Goal: Task Accomplishment & Management: Use online tool/utility

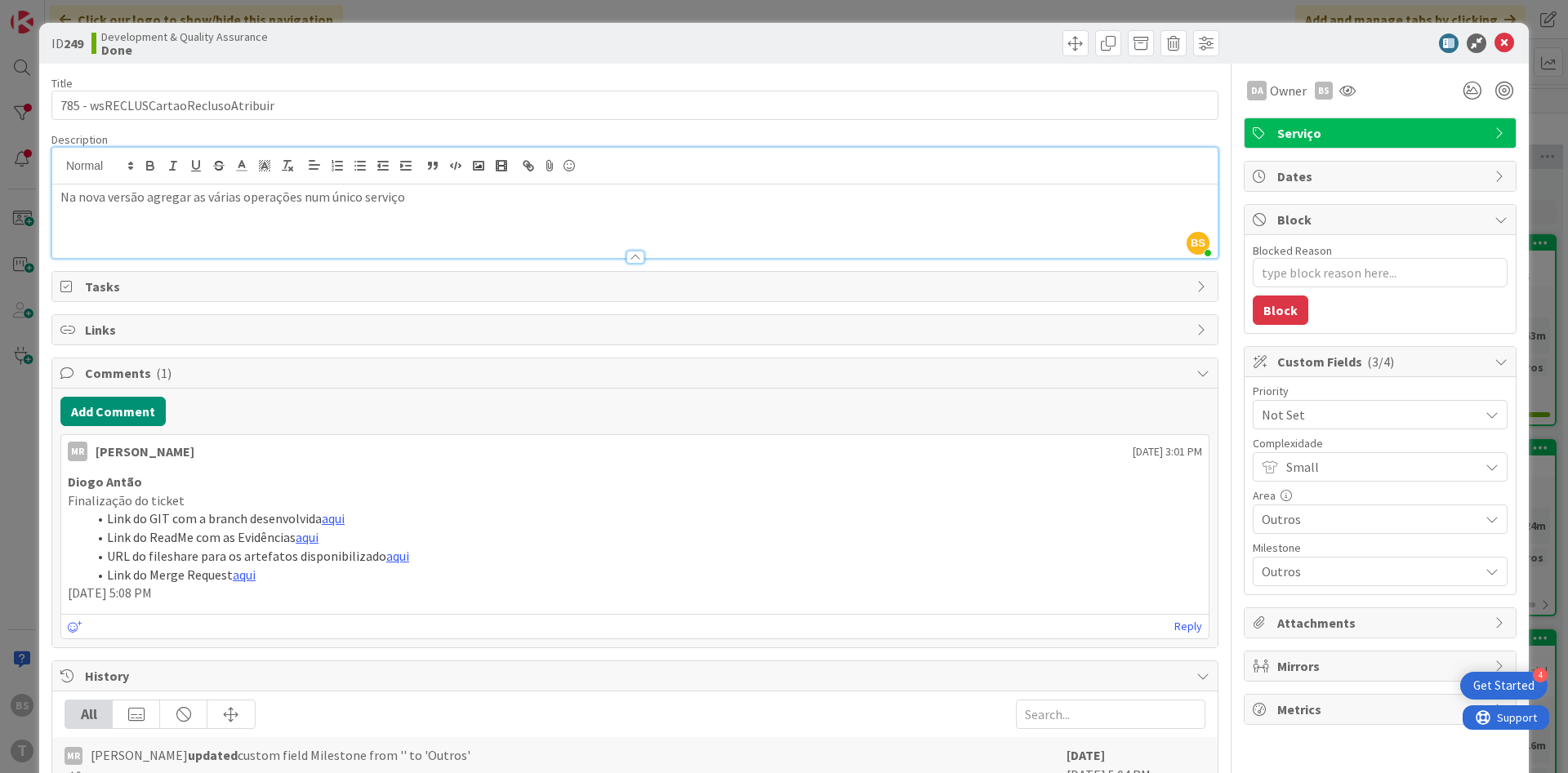
click at [1334, 421] on span "Not Set" at bounding box center [1367, 415] width 209 height 23
click at [1332, 418] on span "Not Set" at bounding box center [1367, 415] width 207 height 23
click at [1463, 411] on span "Not Set" at bounding box center [1367, 415] width 207 height 23
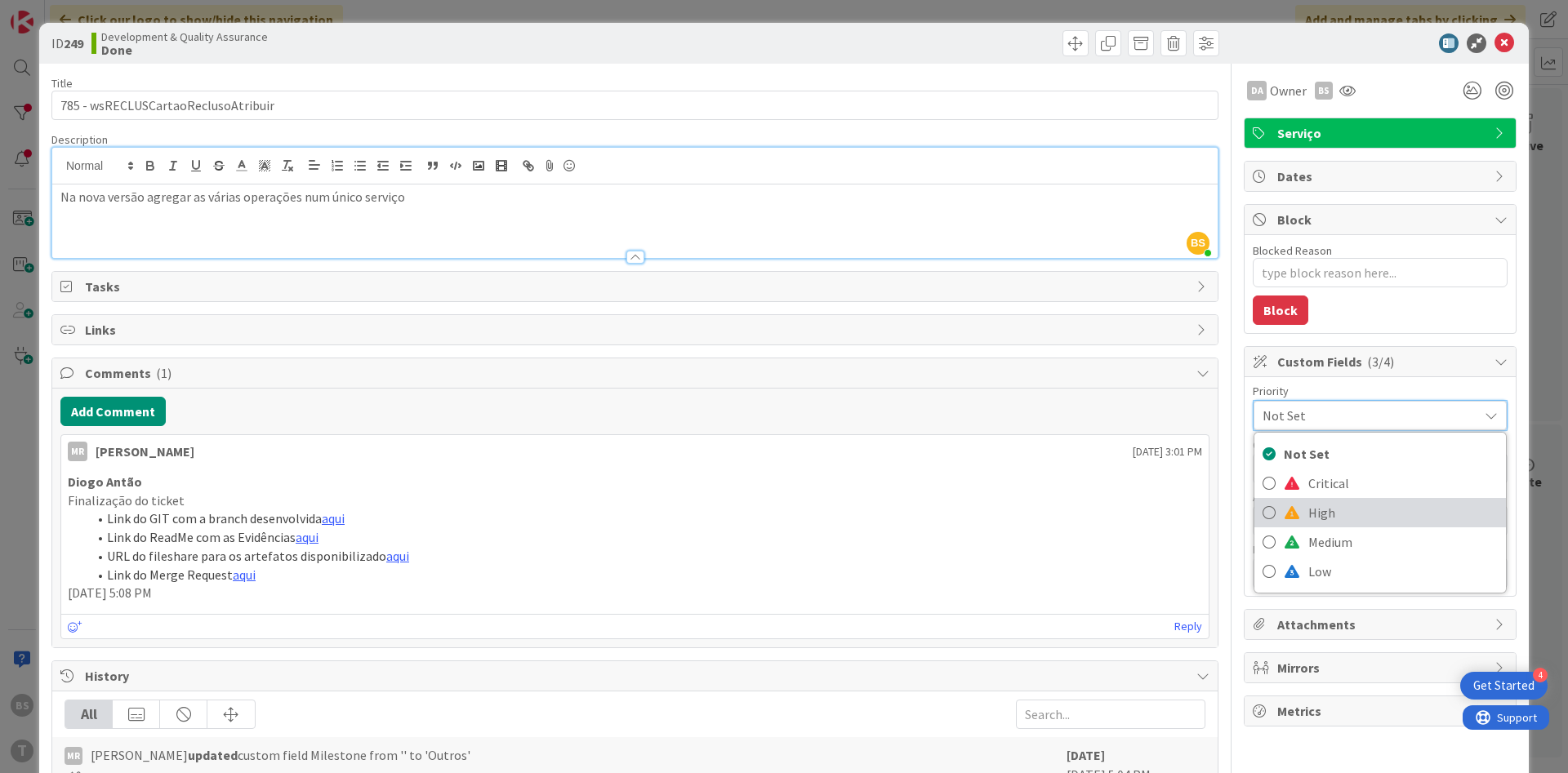
click at [1378, 508] on span "High" at bounding box center [1403, 512] width 190 height 25
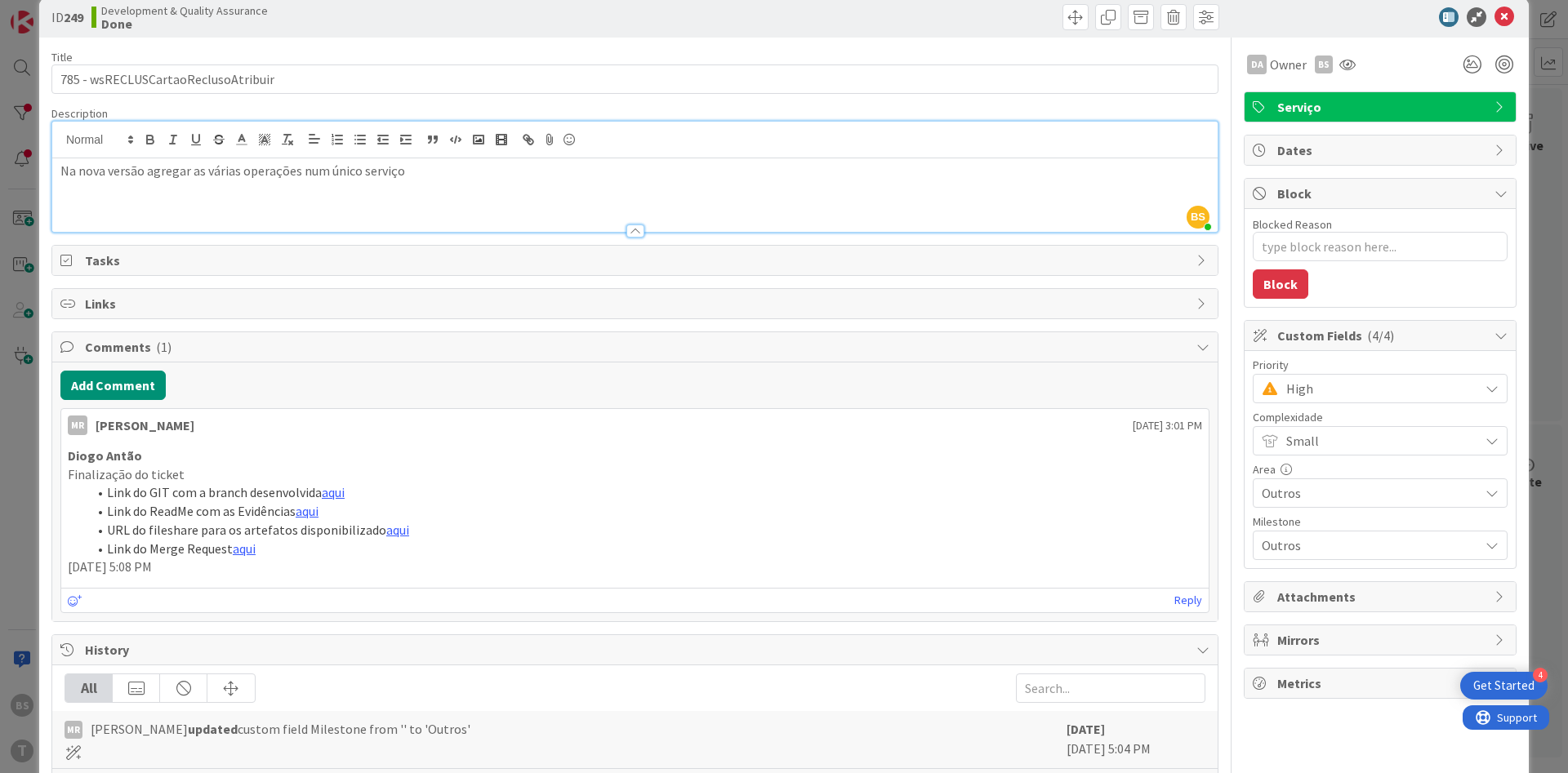
scroll to position [0, 0]
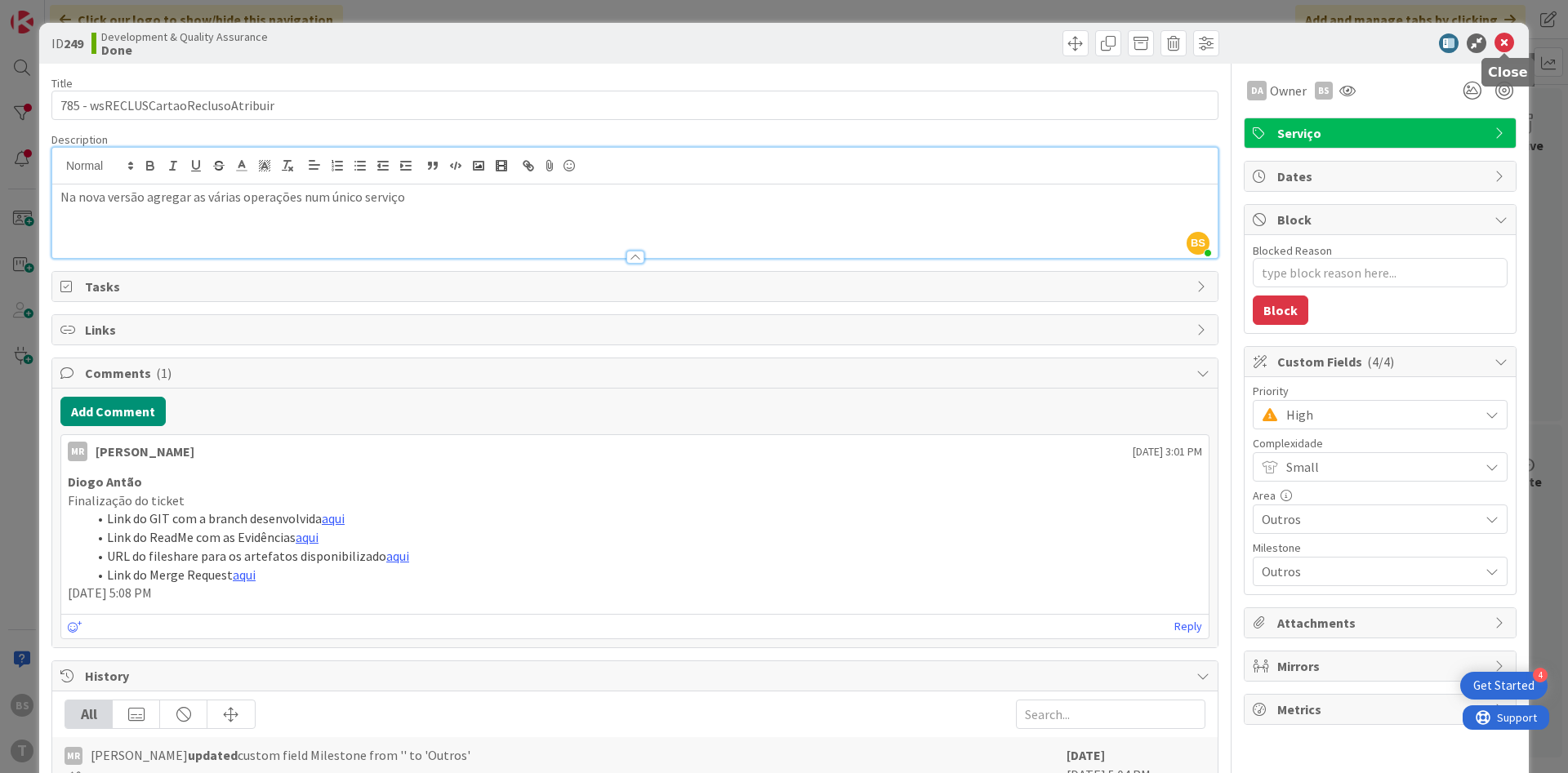
click at [1509, 44] on icon at bounding box center [1504, 42] width 20 height 20
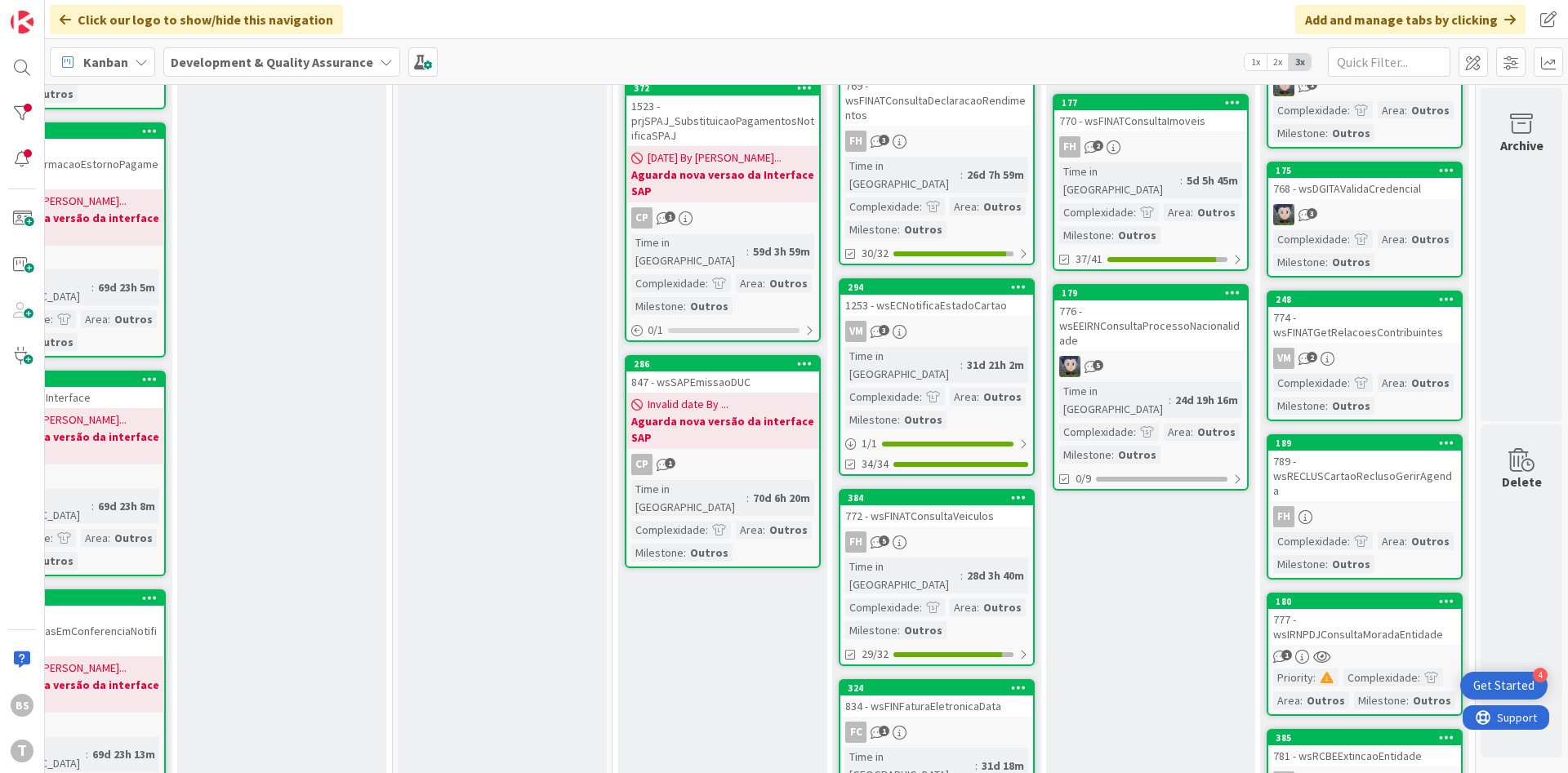
scroll to position [0, 308]
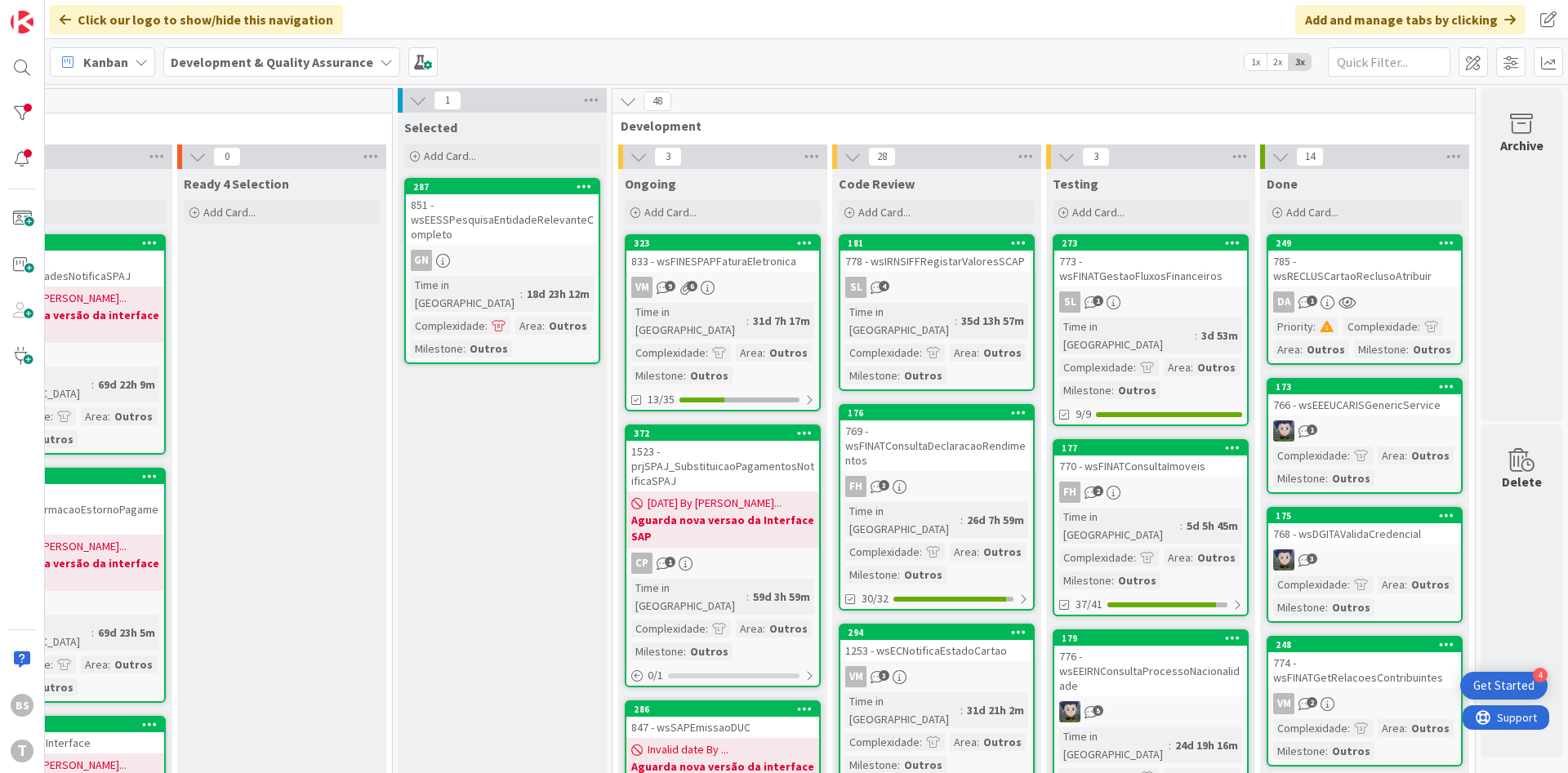
click at [1367, 420] on div "1" at bounding box center [1365, 431] width 193 height 21
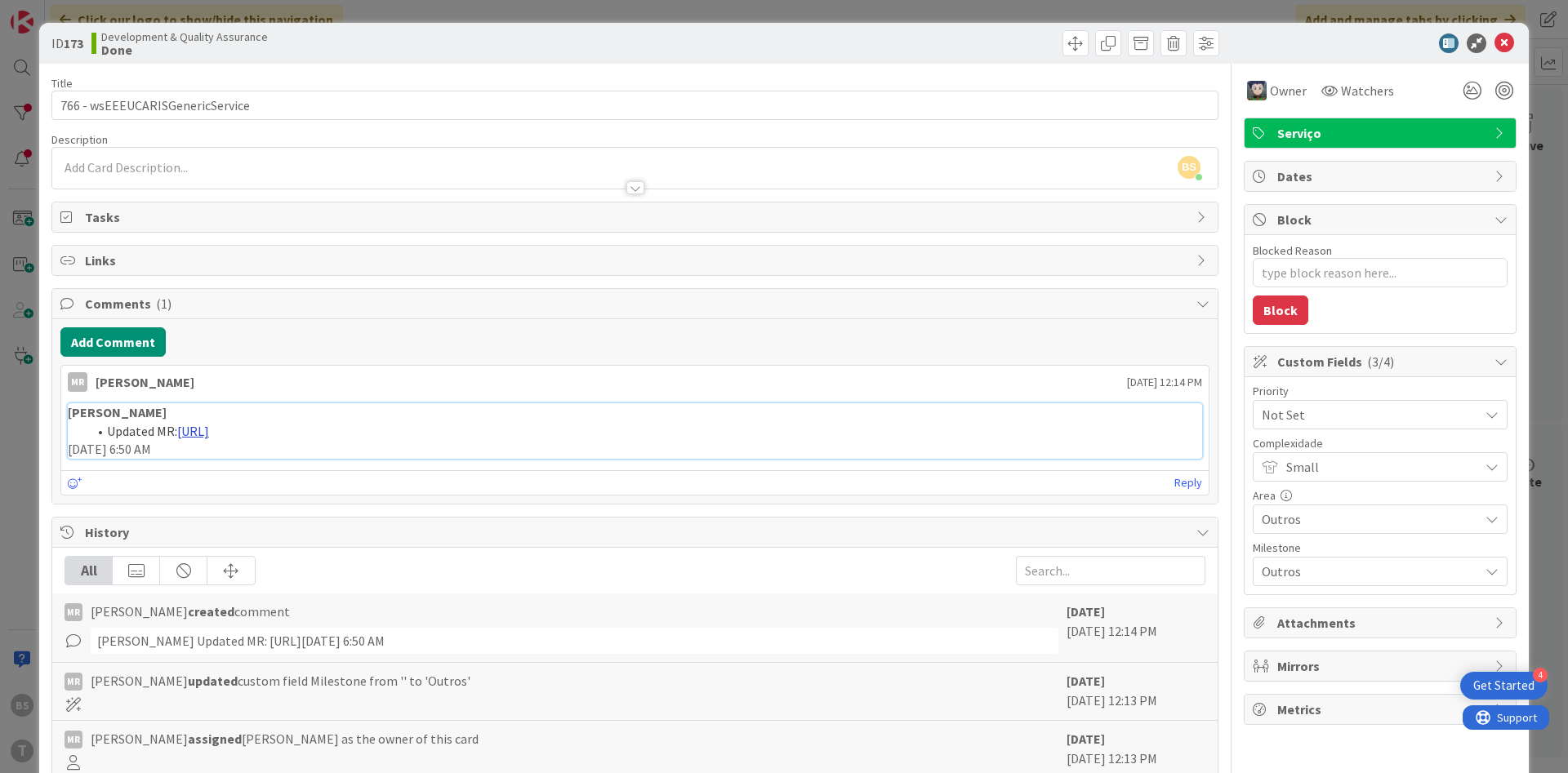
click at [209, 426] on link "[URL]" at bounding box center [193, 431] width 31 height 16
click at [1503, 42] on icon at bounding box center [1504, 42] width 20 height 20
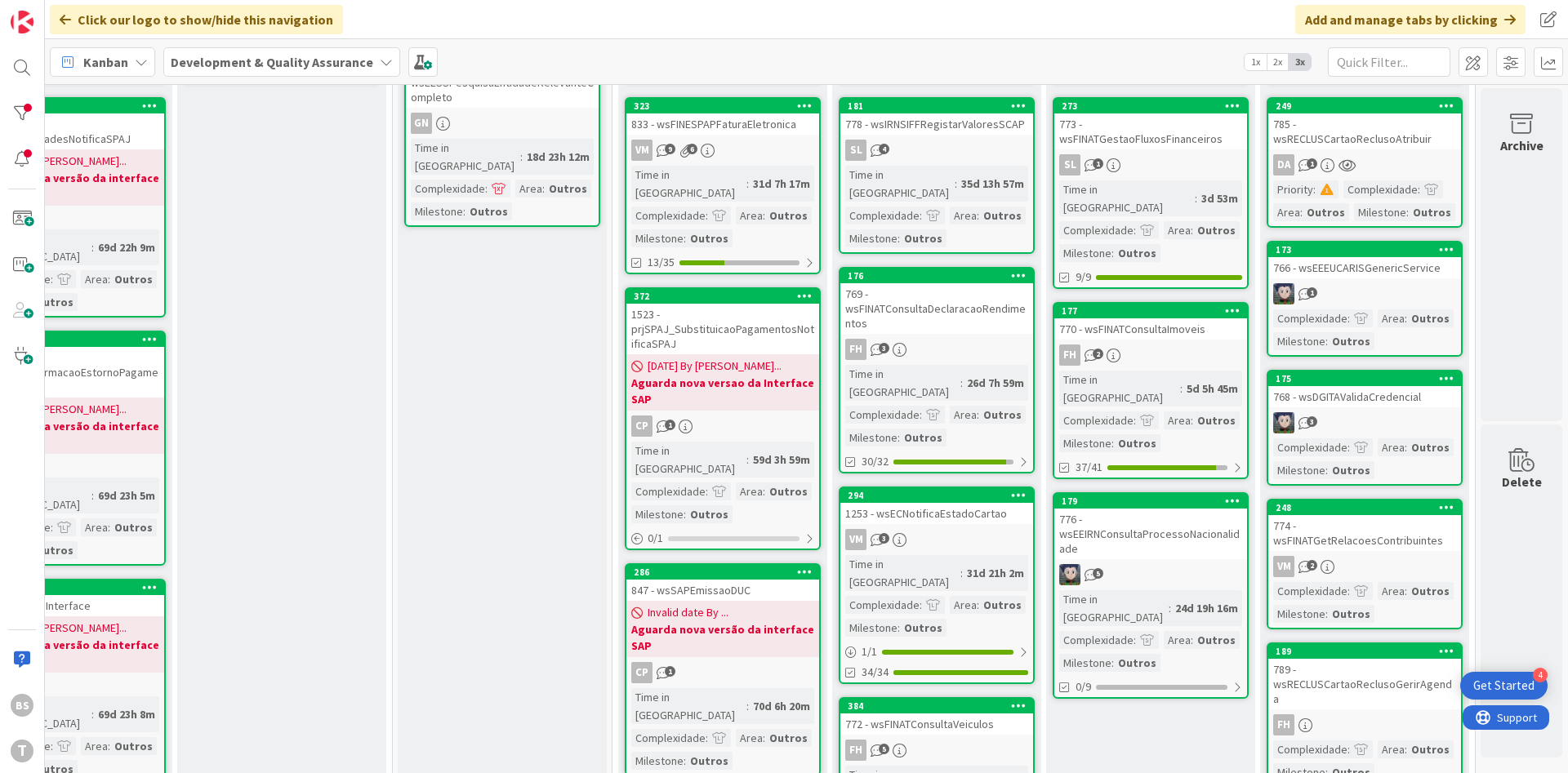
scroll to position [196, 308]
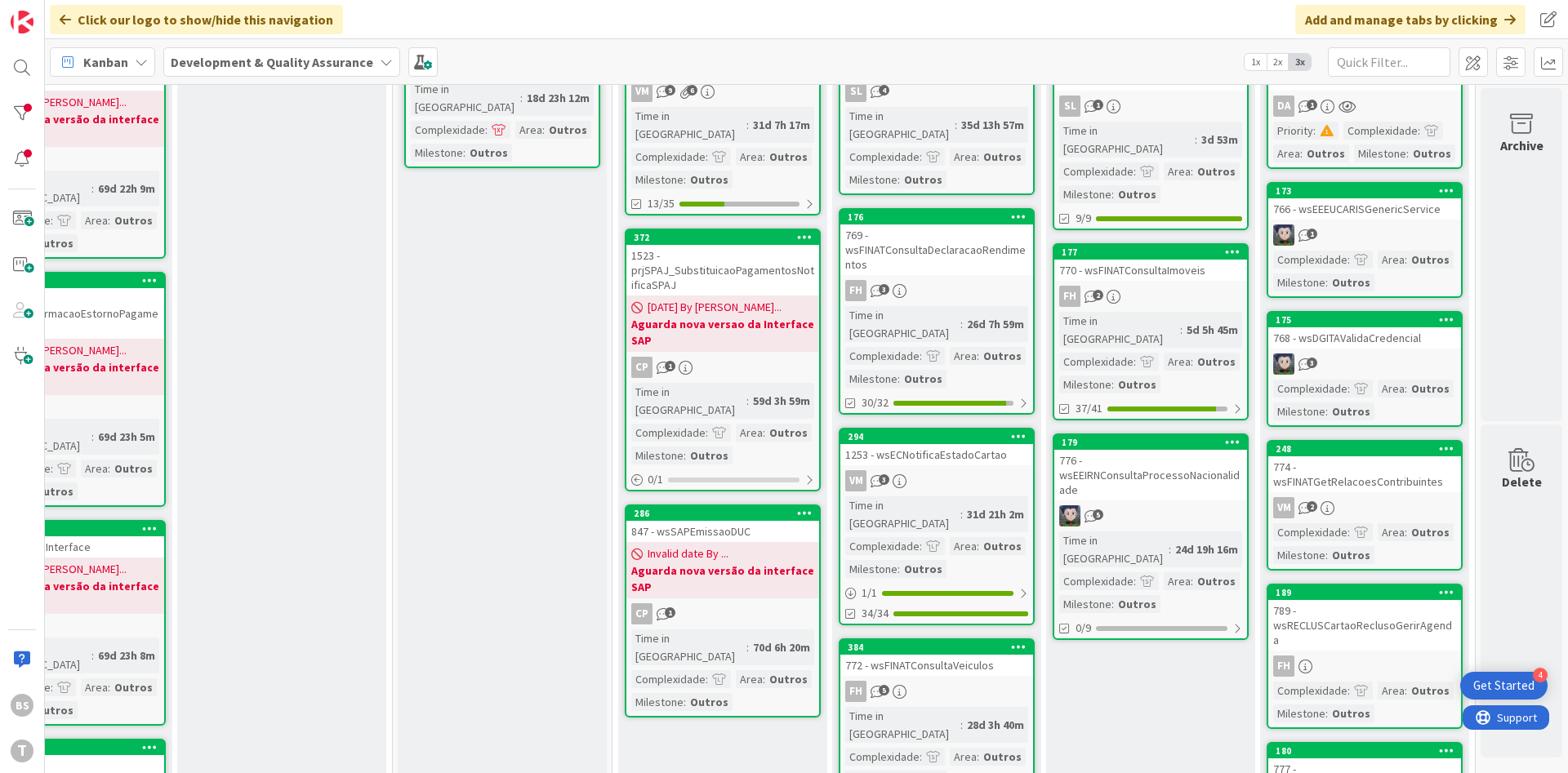
click at [1378, 328] on div "768 - wsDGITAValidaCredencial" at bounding box center [1365, 337] width 193 height 21
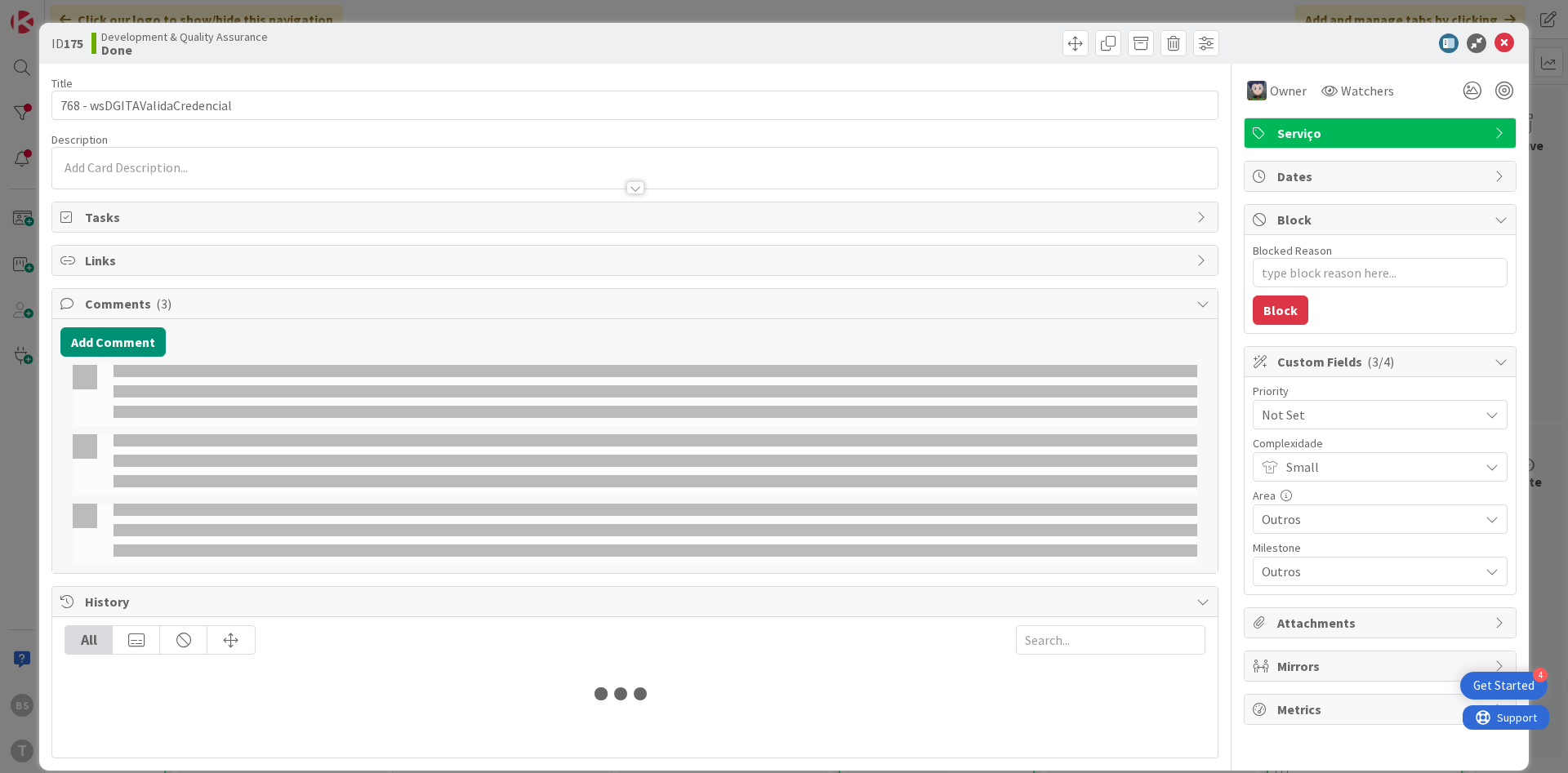
type textarea "x"
select select "java"
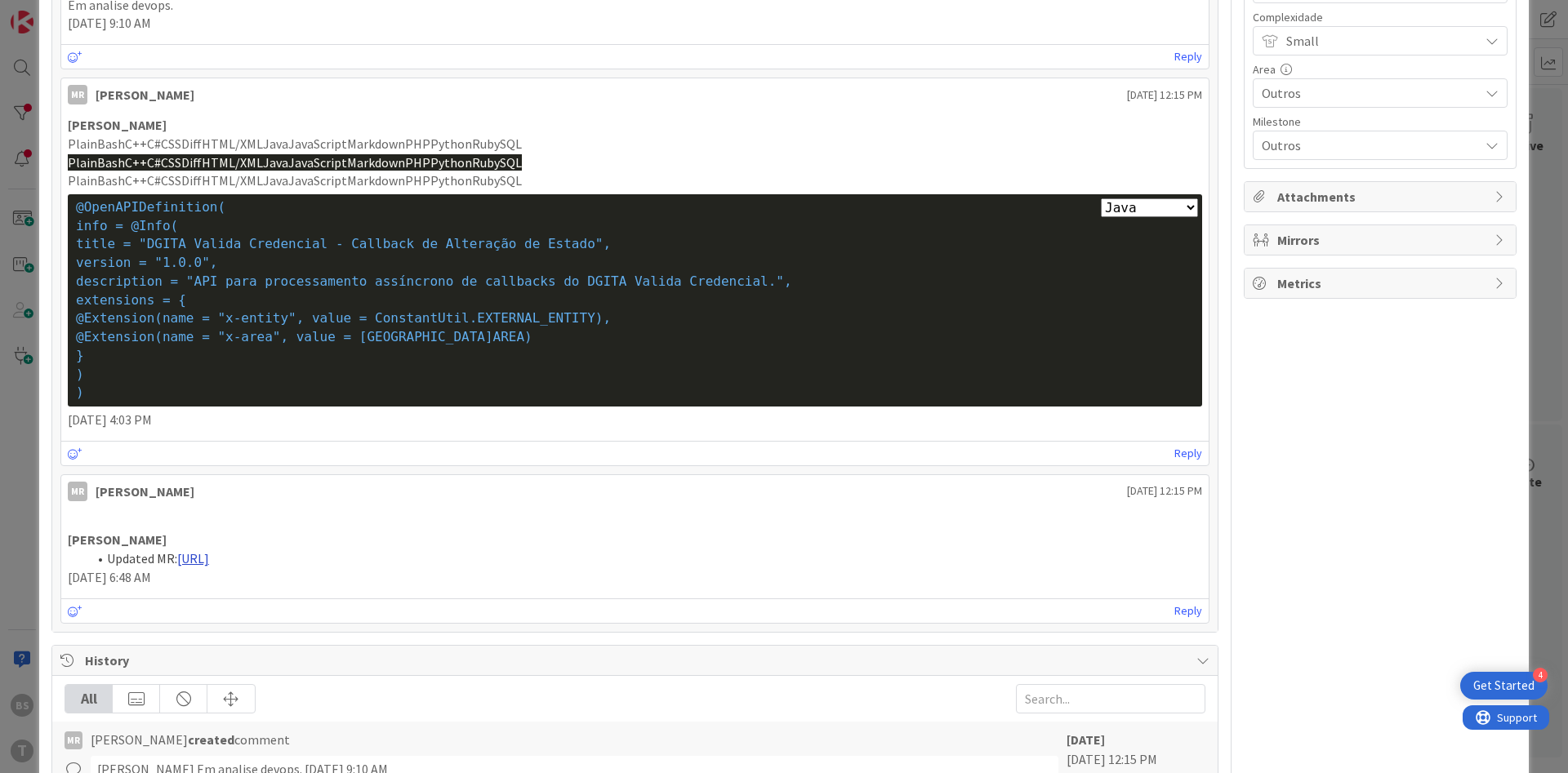
scroll to position [490, 0]
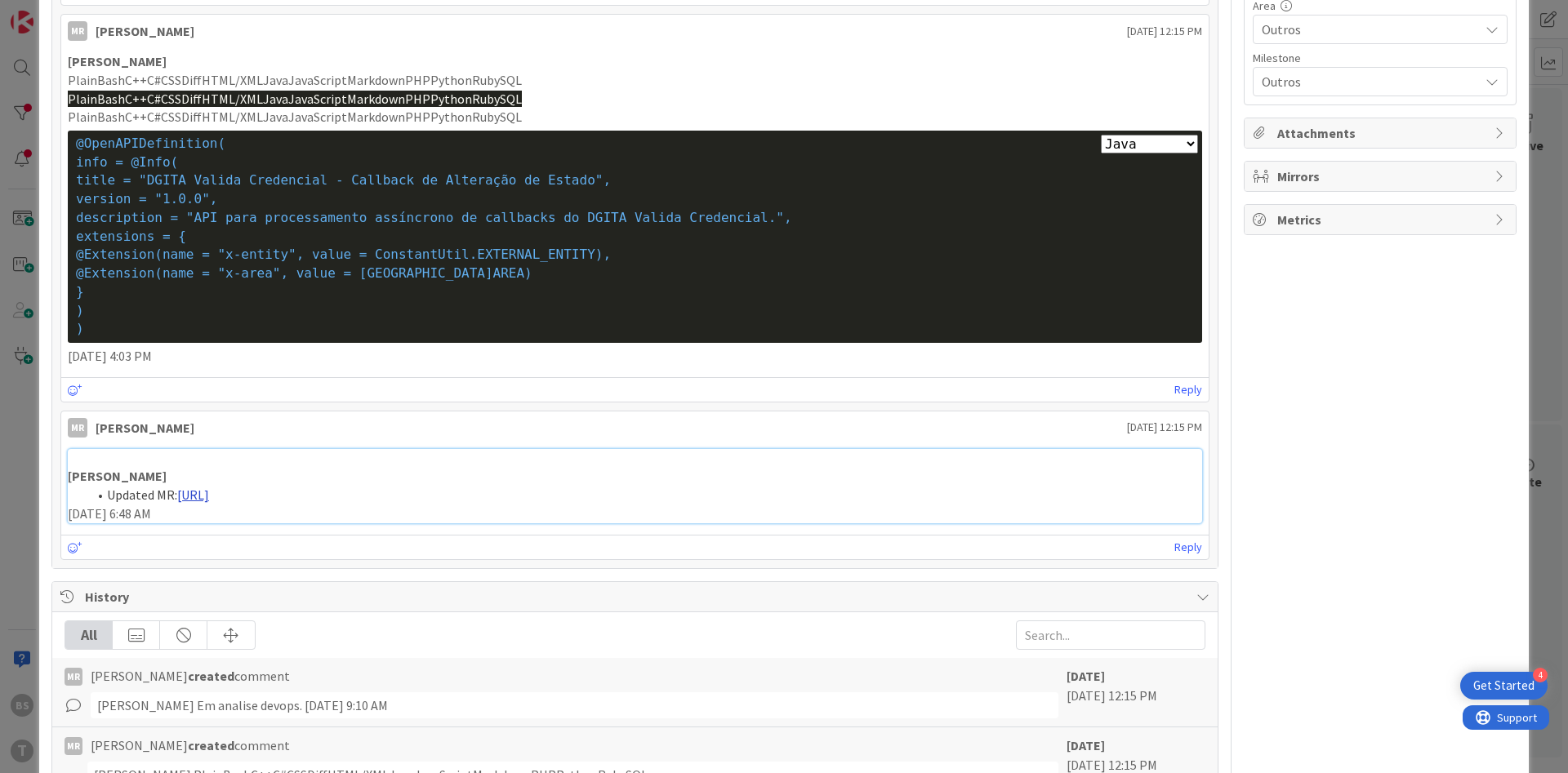
click at [209, 498] on link "[URL]" at bounding box center [193, 494] width 31 height 16
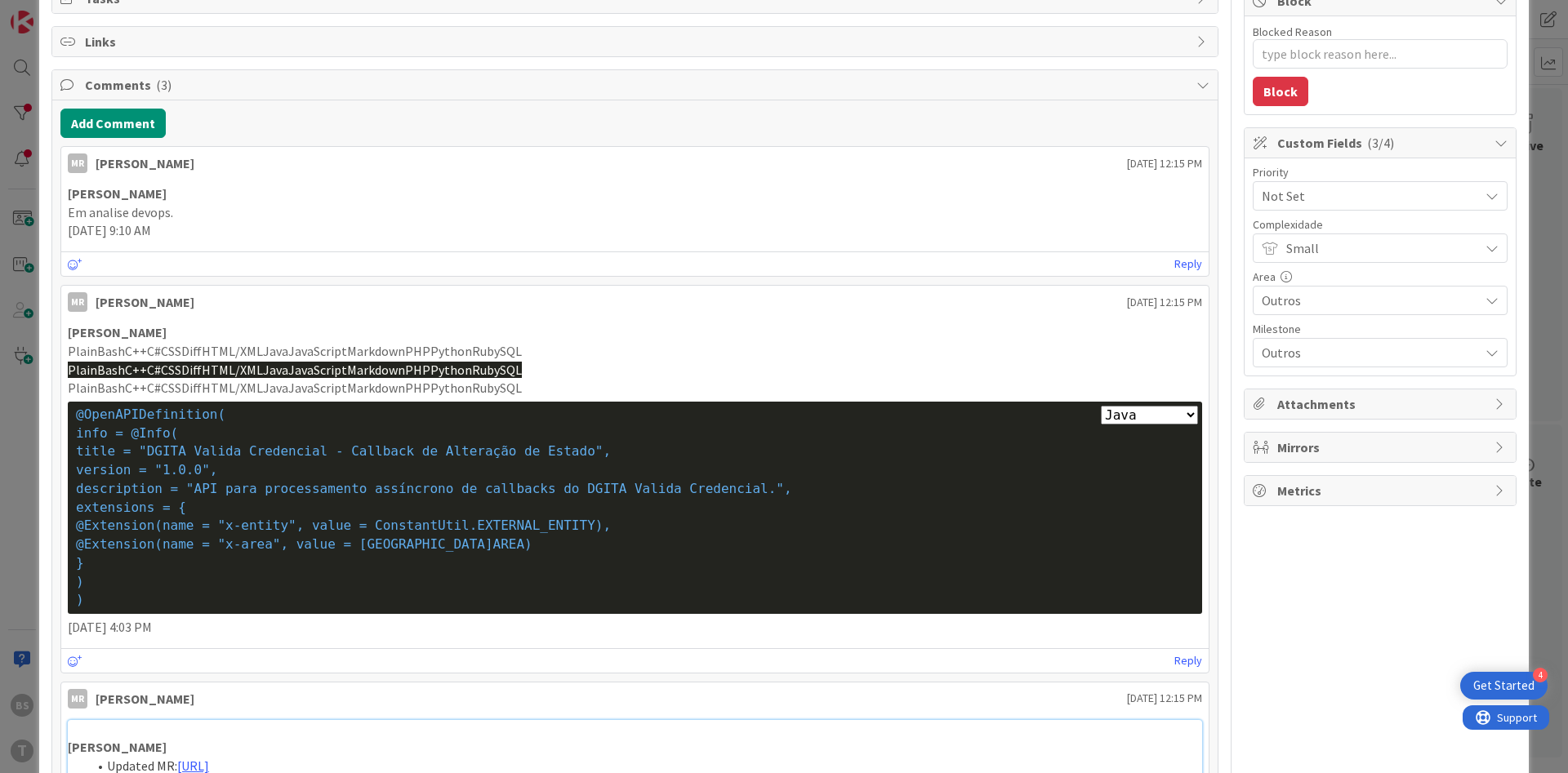
scroll to position [0, 0]
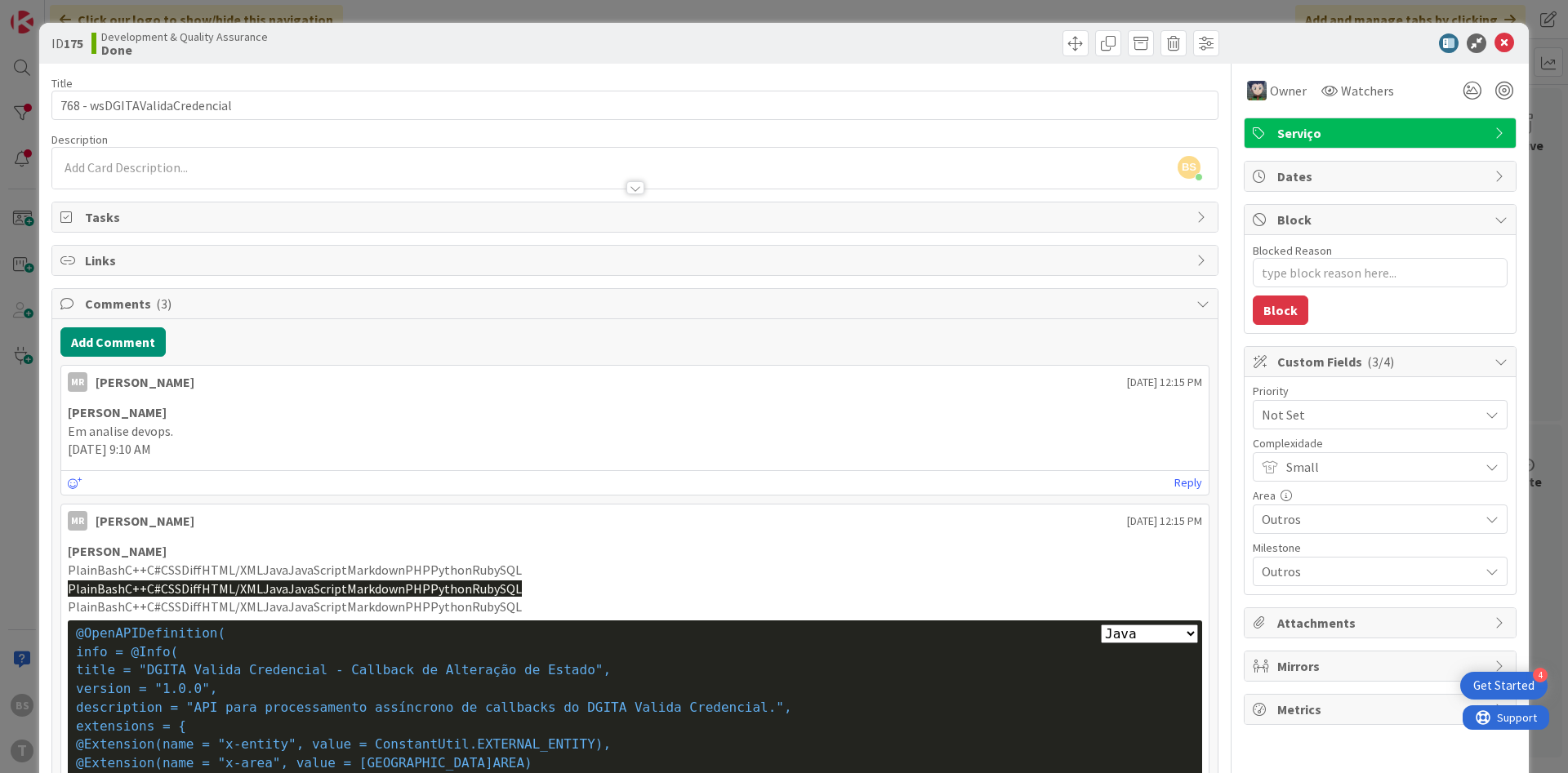
click at [1314, 97] on div "Owner Watchers" at bounding box center [1322, 90] width 156 height 30
click at [1327, 93] on icon at bounding box center [1329, 90] width 16 height 13
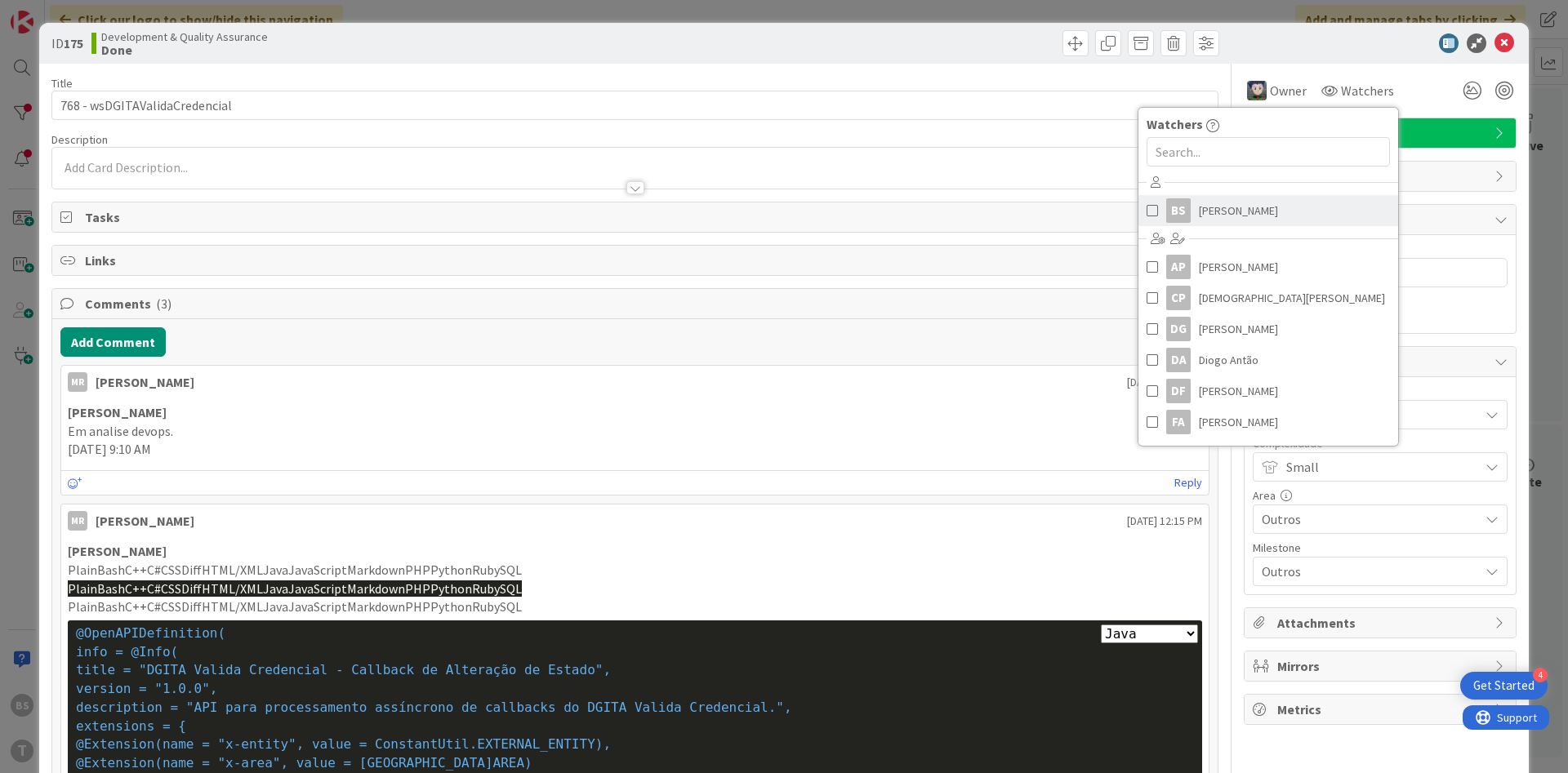
click at [1151, 207] on span at bounding box center [1152, 211] width 11 height 25
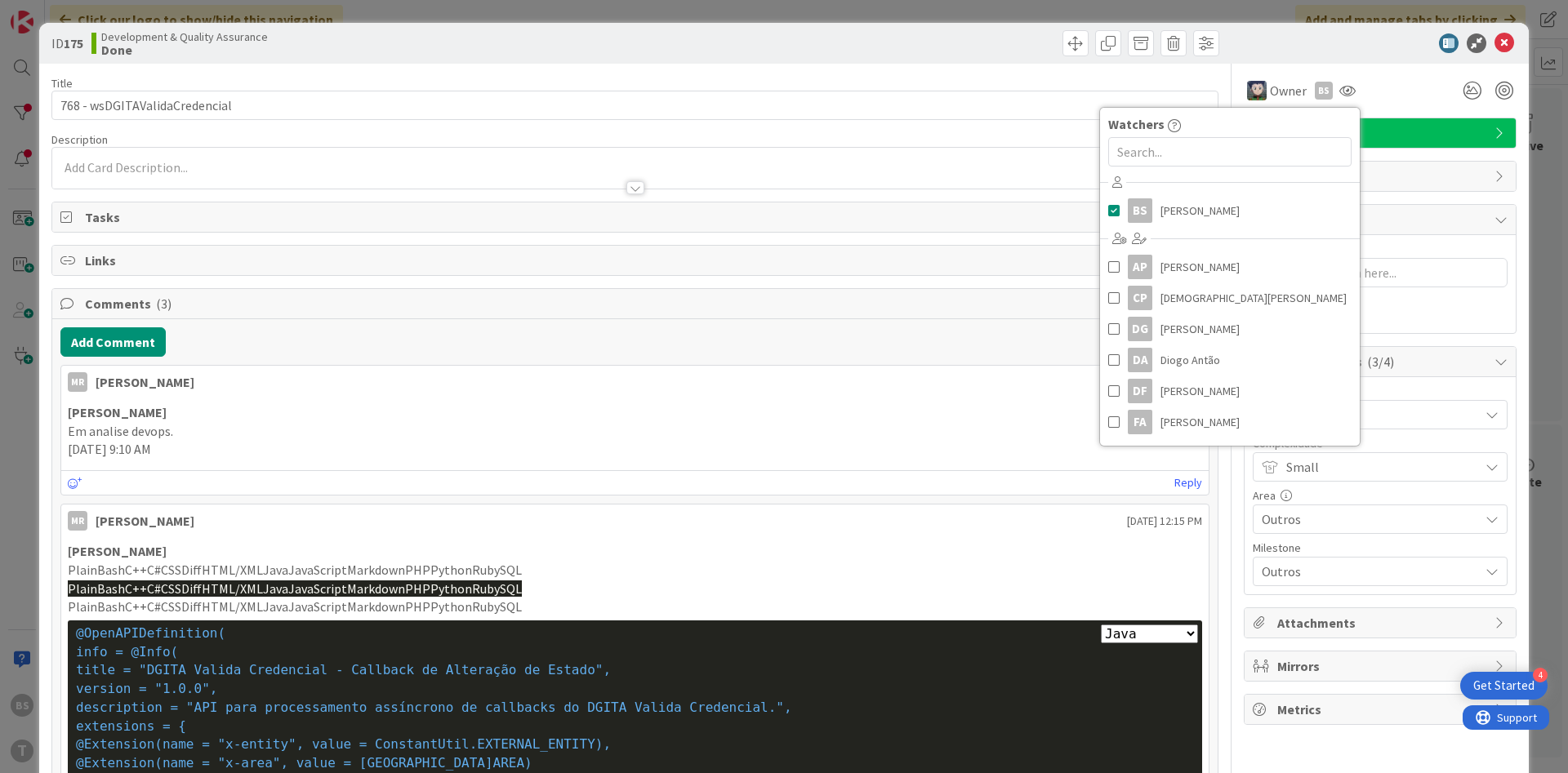
click at [1367, 63] on div "ID 175 Development & Quality Assurance Done" at bounding box center [784, 43] width 1490 height 41
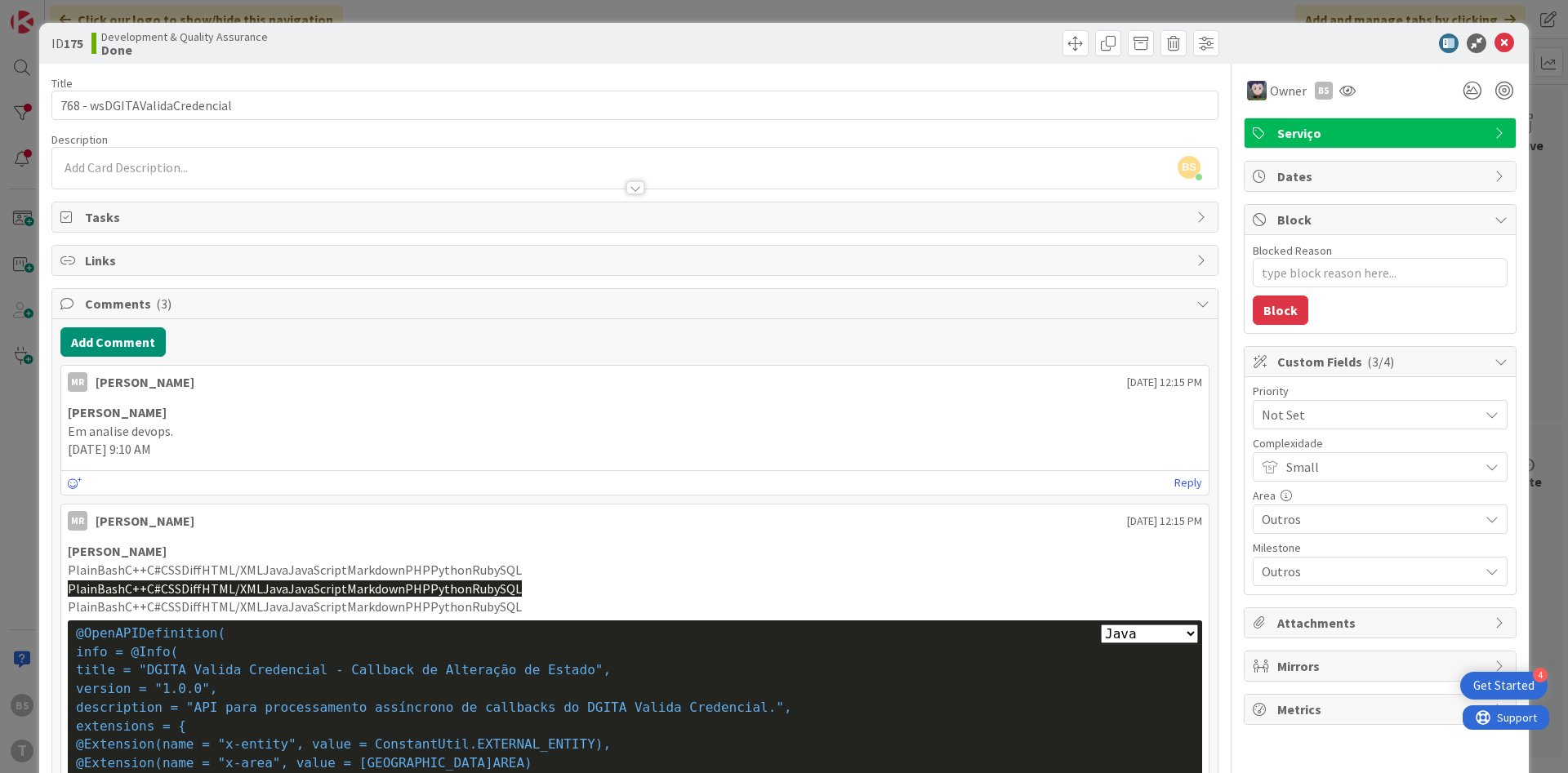
type textarea "x"
